Goal: Check status: Check status

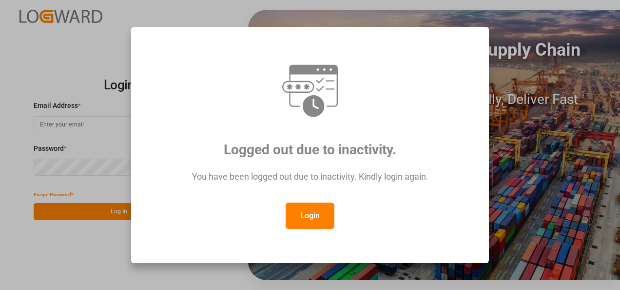
click at [308, 218] on button "Login" at bounding box center [310, 215] width 49 height 26
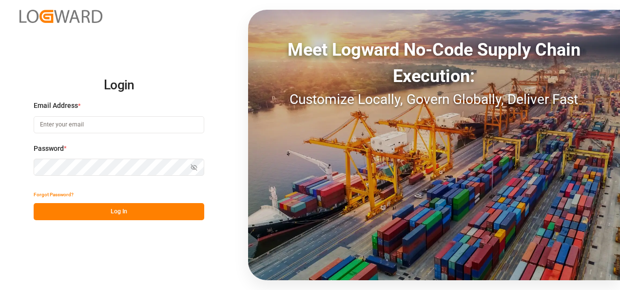
click at [60, 125] on input at bounding box center [119, 124] width 171 height 17
type input "[PERSON_NAME][EMAIL_ADDRESS][PERSON_NAME][DOMAIN_NAME]"
click at [195, 167] on icon "button" at bounding box center [194, 167] width 7 height 7
click at [195, 167] on circle "button" at bounding box center [195, 167] width 2 height 2
click at [135, 210] on button "Log In" at bounding box center [119, 211] width 171 height 17
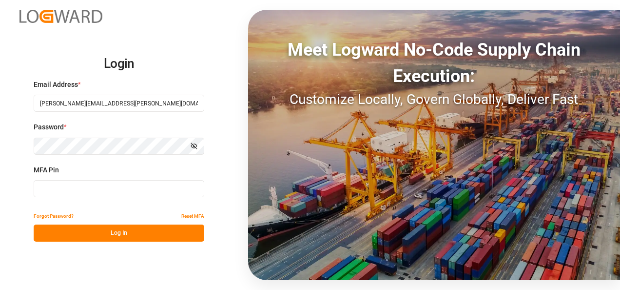
click at [55, 185] on input at bounding box center [119, 188] width 171 height 17
type input "828352"
click at [105, 232] on button "Log In" at bounding box center [119, 232] width 171 height 17
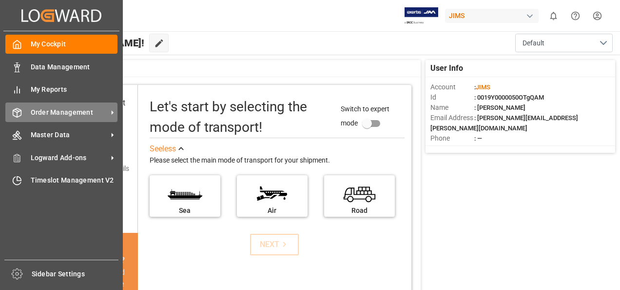
click at [115, 111] on icon at bounding box center [112, 112] width 10 height 10
click at [114, 114] on icon at bounding box center [112, 112] width 10 height 10
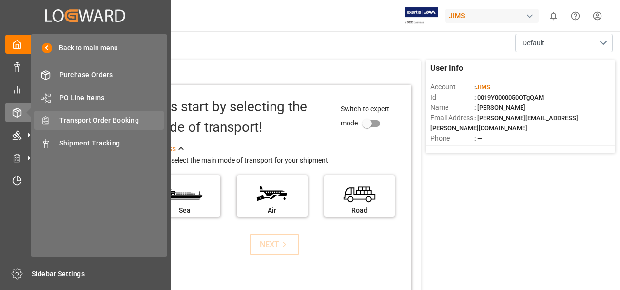
click at [100, 119] on span "Transport Order Booking" at bounding box center [112, 120] width 105 height 10
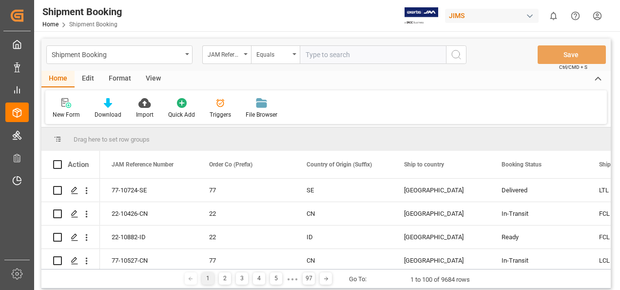
click at [336, 57] on input "text" at bounding box center [373, 54] width 146 height 19
paste input "77-9934-CN"
type input "77-9934-CN"
click at [456, 53] on icon "search button" at bounding box center [457, 55] width 12 height 12
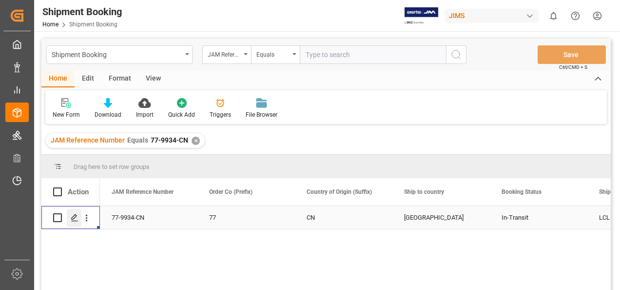
click at [73, 218] on icon "Press SPACE to select this row." at bounding box center [75, 218] width 8 height 8
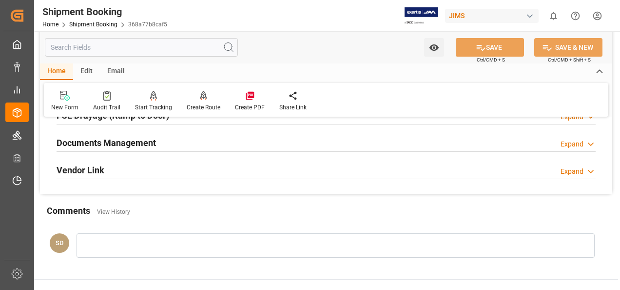
scroll to position [293, 0]
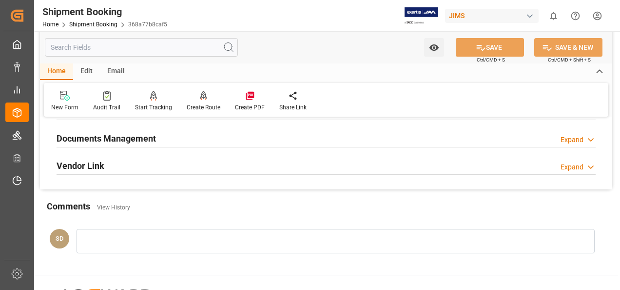
click at [109, 138] on h2 "Documents Management" at bounding box center [106, 138] width 99 height 13
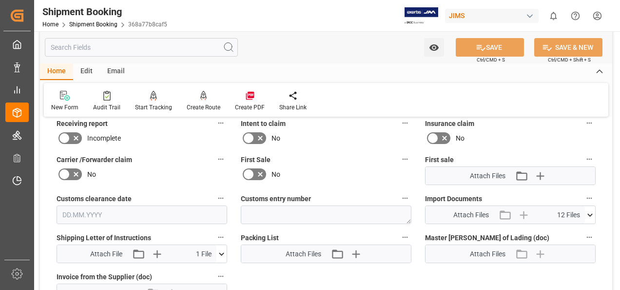
scroll to position [390, 0]
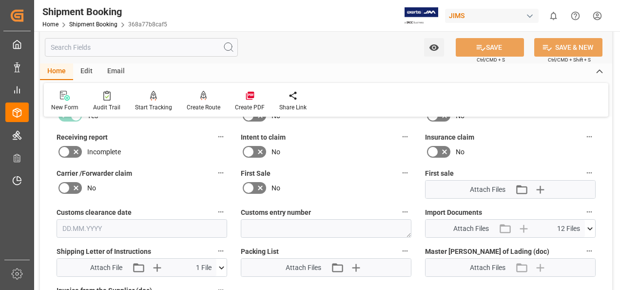
click at [591, 229] on icon at bounding box center [590, 228] width 10 height 10
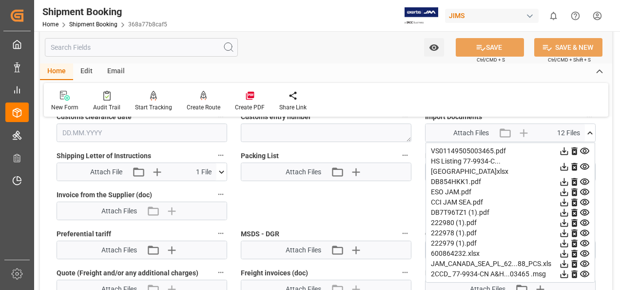
scroll to position [488, 0]
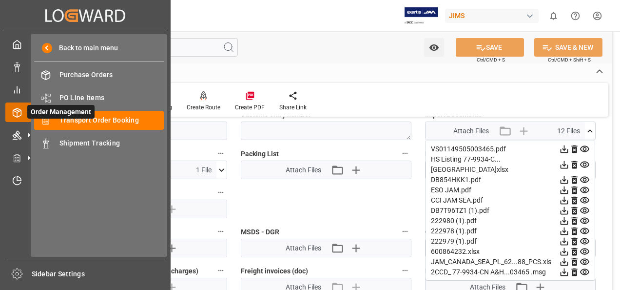
click at [78, 118] on span "Order Management" at bounding box center [60, 112] width 67 height 14
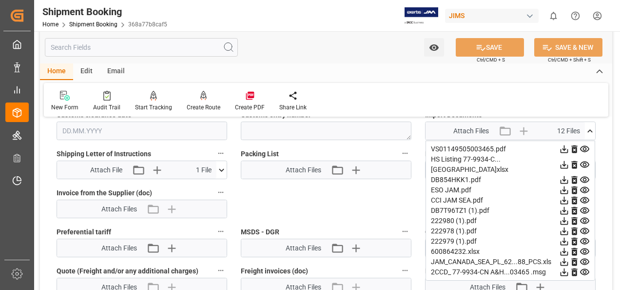
click at [92, 49] on input "text" at bounding box center [141, 47] width 193 height 19
paste input "77-10796-[GEOGRAPHIC_DATA]"
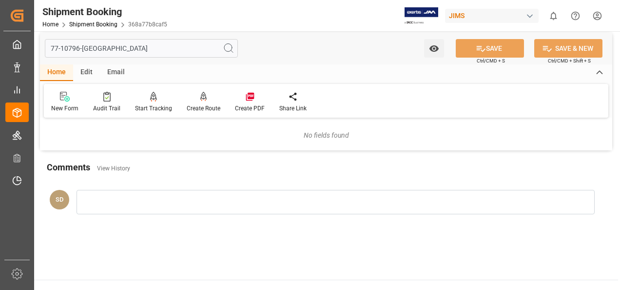
scroll to position [0, 0]
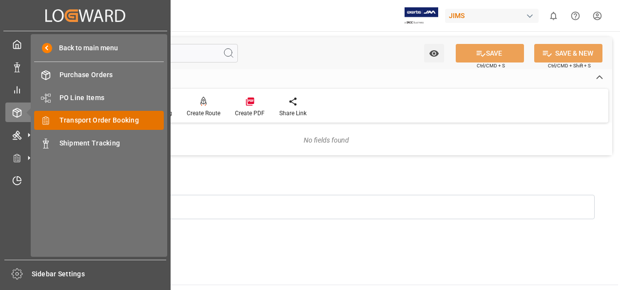
type input "77-10796-[GEOGRAPHIC_DATA]"
click at [86, 121] on span "Transport Order Booking" at bounding box center [112, 120] width 105 height 10
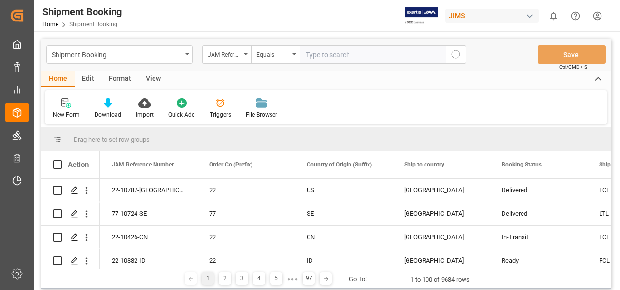
click at [313, 55] on input "text" at bounding box center [373, 54] width 146 height 19
type input "77-10796-[GEOGRAPHIC_DATA]"
click at [457, 55] on icon "search button" at bounding box center [457, 55] width 12 height 12
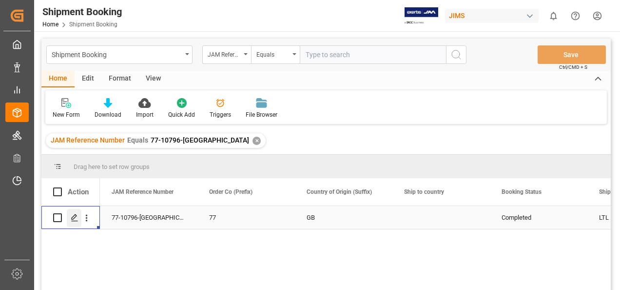
click at [72, 218] on polygon "Press SPACE to select this row." at bounding box center [74, 217] width 5 height 5
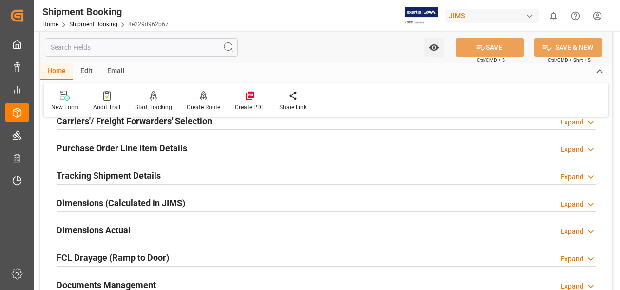
scroll to position [195, 0]
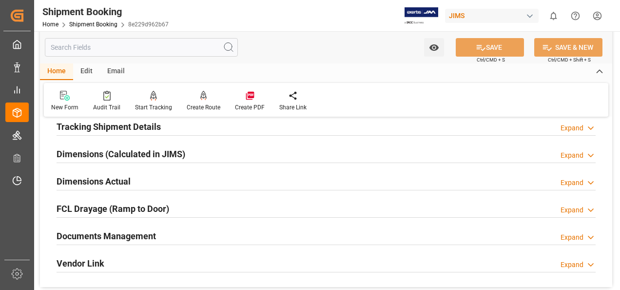
click at [122, 234] on h2 "Documents Management" at bounding box center [106, 235] width 99 height 13
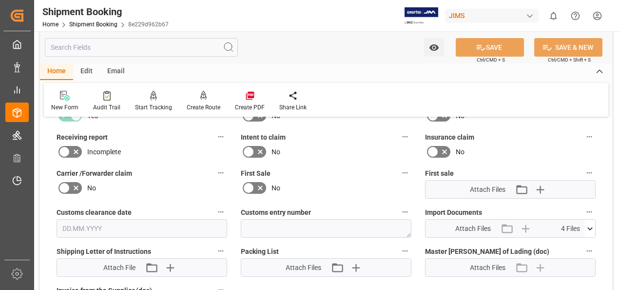
scroll to position [439, 0]
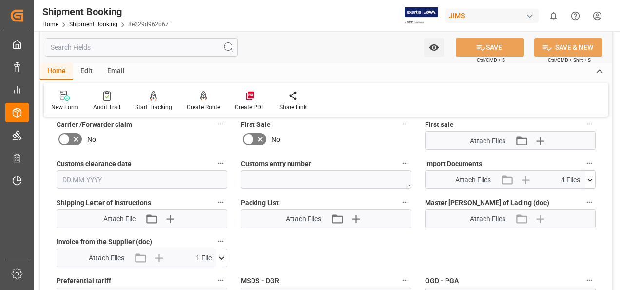
click at [591, 177] on icon at bounding box center [590, 180] width 10 height 10
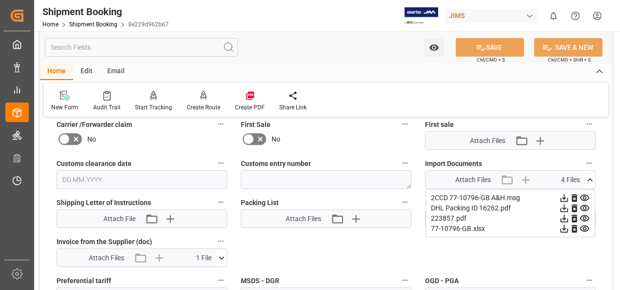
click at [566, 218] on icon at bounding box center [564, 218] width 10 height 10
